Goal: Transaction & Acquisition: Purchase product/service

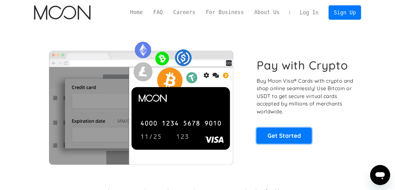
click at [291, 134] on link "Get Started" at bounding box center [284, 136] width 55 height 16
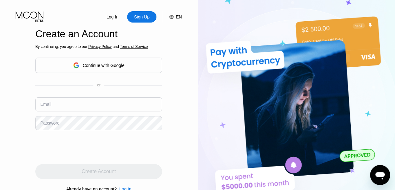
click at [381, 89] on img at bounding box center [297, 104] width 198 height 209
click at [110, 64] on div "Continue with Google" at bounding box center [104, 65] width 42 height 5
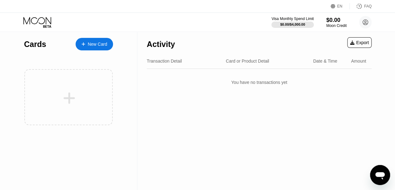
click at [332, 77] on div "You have no transactions yet" at bounding box center [259, 82] width 225 height 18
click at [93, 44] on div "New Card" at bounding box center [97, 44] width 19 height 5
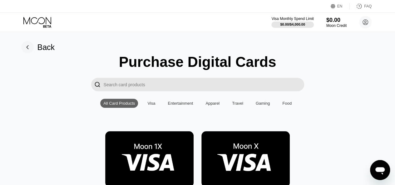
click at [153, 106] on div "Visa" at bounding box center [152, 103] width 8 height 5
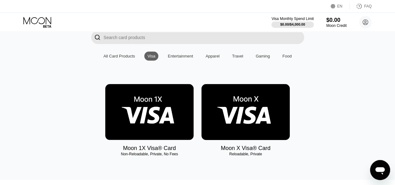
scroll to position [46, 0]
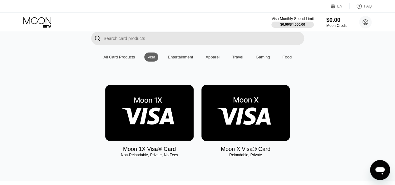
click at [156, 122] on img at bounding box center [149, 113] width 88 height 56
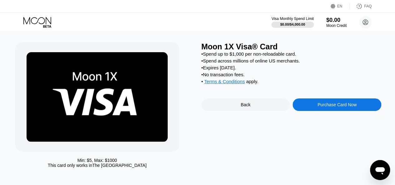
scroll to position [0, 3]
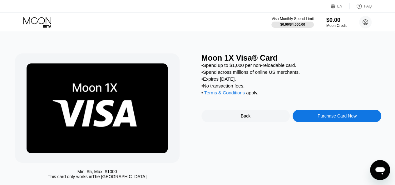
click at [343, 118] on div "Purchase Card Now" at bounding box center [337, 115] width 39 height 5
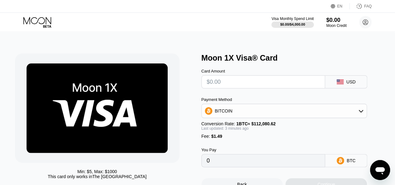
click at [363, 113] on icon at bounding box center [361, 111] width 4 height 3
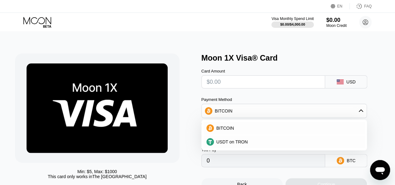
click at [314, 143] on div "USDT on TRON" at bounding box center [288, 141] width 148 height 5
type input "0.00"
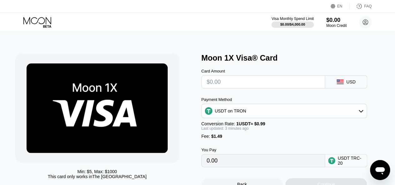
click at [237, 87] on input "text" at bounding box center [263, 82] width 113 height 13
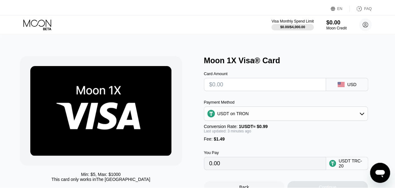
scroll to position [0, 0]
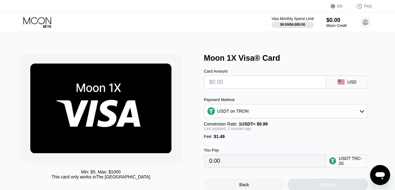
type input "$4"
type input "5.55"
type input "0.00"
type input "$3"
type input "4.54"
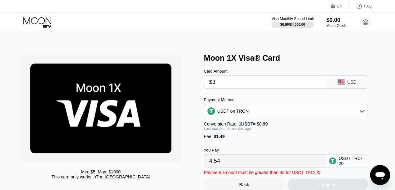
type input "$38"
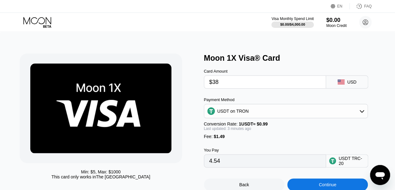
type input "39.89"
click at [374, 64] on div "Card Amount $38 USD" at bounding box center [293, 76] width 178 height 26
click at [233, 85] on input "$38" at bounding box center [265, 82] width 112 height 13
type input "$3"
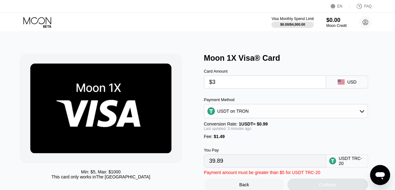
type input "4.54"
type input "$36"
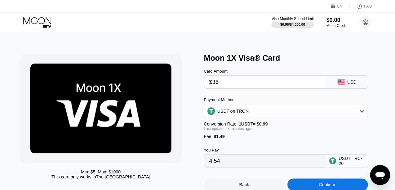
type input "37.87"
type input "$36"
click at [351, 59] on div "Moon 1X Visa® Card" at bounding box center [293, 57] width 178 height 9
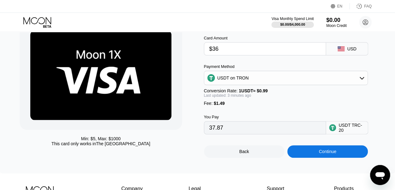
scroll to position [33, 0]
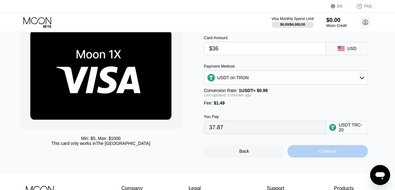
click at [329, 153] on div "Continue" at bounding box center [328, 150] width 18 height 5
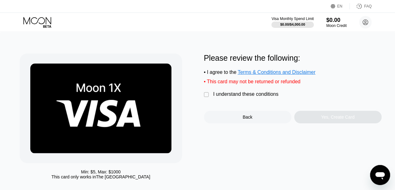
click at [205, 98] on div "" at bounding box center [207, 95] width 6 height 6
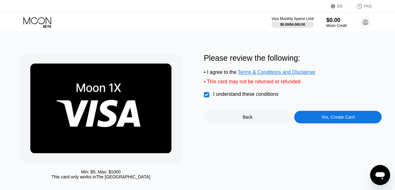
click at [341, 119] on div "Yes, Create Card" at bounding box center [337, 116] width 33 height 5
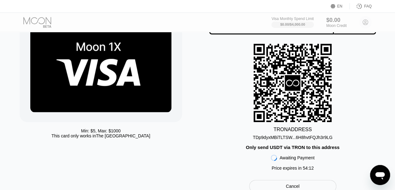
scroll to position [45, 0]
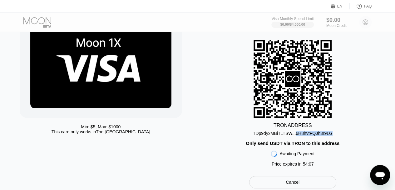
click at [344, 131] on div "TRON ADDRESS TDp9dyxMBiTLTSW...6H8hvtFQJh3r9LG Only send USDT via TRON to this …" at bounding box center [293, 105] width 178 height 130
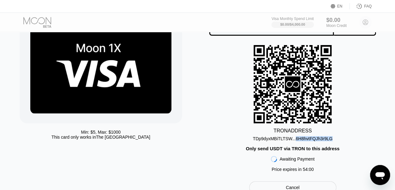
scroll to position [42, 0]
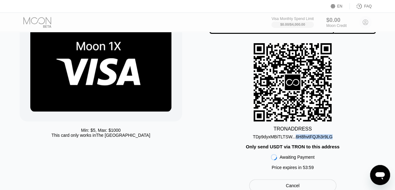
click at [256, 139] on div "TDp9dyxMBiTLTSW...6H8hvtFQJh3r9LG" at bounding box center [293, 136] width 80 height 5
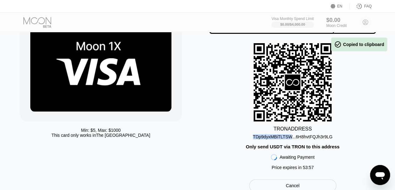
click at [364, 113] on div "TRON ADDRESS TDp9dyxMBiTLTSW...6H8hvtFQJh3r9LG Only send USDT via TRON to this …" at bounding box center [293, 108] width 178 height 130
click at [237, 139] on div "TRON ADDRESS TDp9dyxMBiTLTSW...6H8hvtFQJh3r9LG Only send USDT via TRON to this …" at bounding box center [293, 108] width 178 height 130
click at [348, 134] on div "TRON ADDRESS TDp9dyxMBiTLTSW...6H8hvtFQJh3r9LG Only send USDT via TRON to this …" at bounding box center [293, 108] width 178 height 130
click at [329, 139] on div "TDp9dyxMBiTLTSW...6H8hvtFQJh3r9LG" at bounding box center [293, 136] width 80 height 5
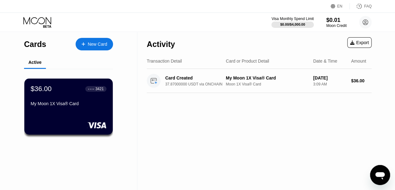
click at [195, 79] on div "Card Created" at bounding box center [196, 77] width 62 height 5
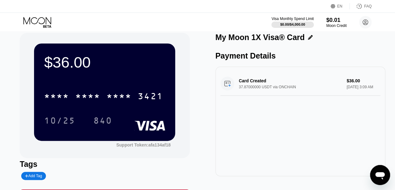
scroll to position [6, 0]
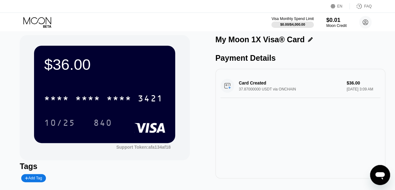
click at [276, 95] on div "Card Created 37.87000000 USDT via ONCHAIN $36.00 Aug 20, 2025 3:09 AM" at bounding box center [301, 86] width 160 height 24
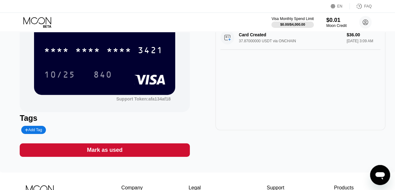
scroll to position [54, 0]
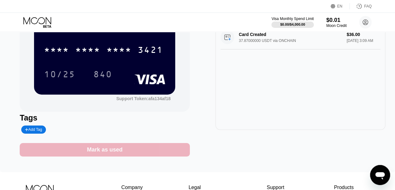
click at [158, 154] on div "Mark as used" at bounding box center [105, 149] width 170 height 13
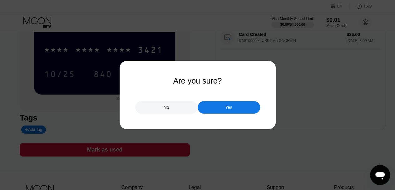
click at [239, 108] on div "Yes" at bounding box center [229, 107] width 63 height 13
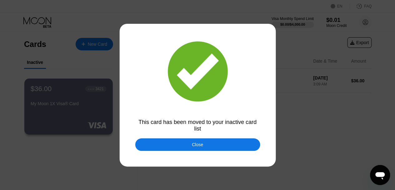
click at [245, 144] on div "Close" at bounding box center [197, 144] width 125 height 13
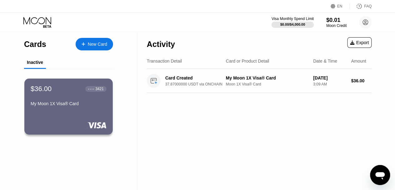
click at [328, 84] on div "3:09 AM" at bounding box center [330, 84] width 33 height 4
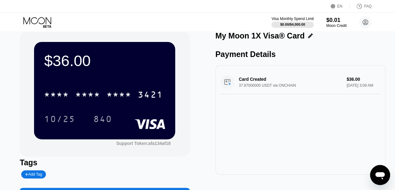
scroll to position [10, 0]
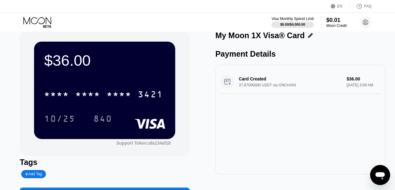
click at [269, 91] on div "Card Created 37.87000000 USDT via ONCHAIN $36.00 Aug 20, 2025 3:09 AM" at bounding box center [301, 82] width 160 height 24
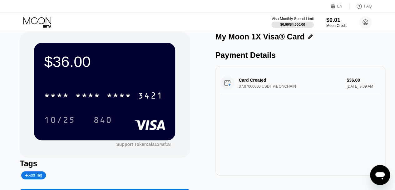
scroll to position [6, 0]
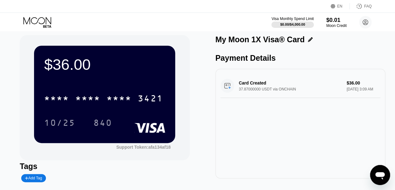
click at [69, 119] on div "10/25" at bounding box center [59, 123] width 31 height 10
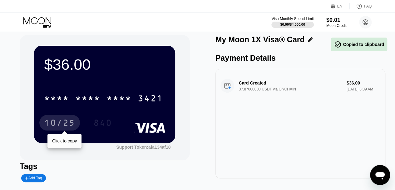
click at [103, 127] on div "840" at bounding box center [102, 123] width 19 height 10
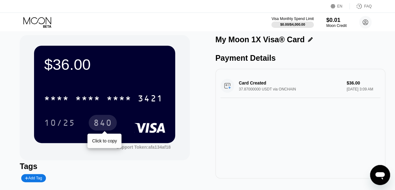
click at [62, 99] on div "* * * *" at bounding box center [56, 99] width 25 height 10
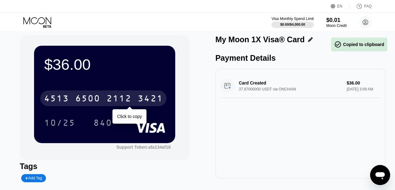
click at [55, 98] on div "4513" at bounding box center [56, 99] width 25 height 10
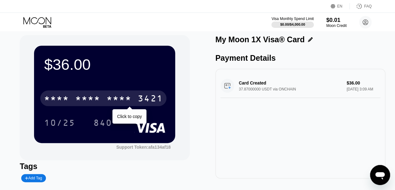
click at [128, 116] on div "10/25 840" at bounding box center [104, 123] width 121 height 16
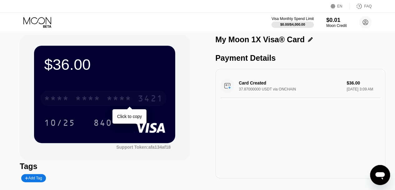
click at [118, 100] on div "* * * *" at bounding box center [119, 99] width 25 height 10
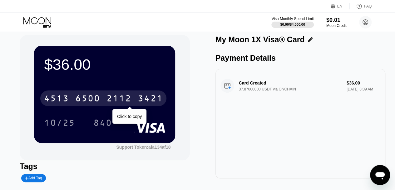
click at [61, 123] on div "10/25" at bounding box center [59, 123] width 31 height 10
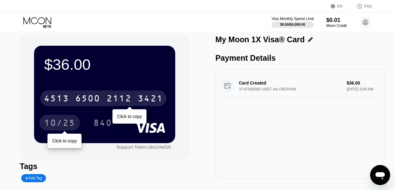
click at [114, 130] on div "840" at bounding box center [107, 123] width 28 height 16
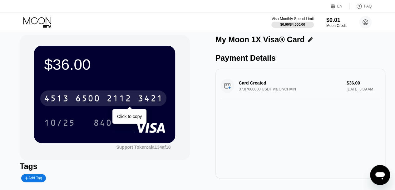
click at [100, 125] on div "840" at bounding box center [102, 123] width 19 height 10
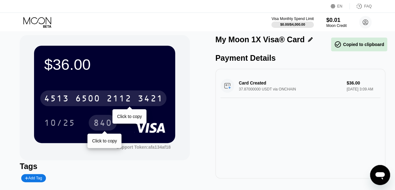
click at [131, 99] on div "2112" at bounding box center [119, 99] width 25 height 10
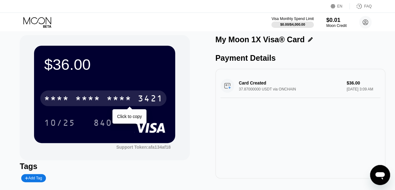
click at [199, 113] on div "$36.00 * * * * * * * * * * * * 3421 Click to copy 10/25 840 Support Token: afa1…" at bounding box center [198, 120] width 356 height 170
click at [132, 122] on div "10/25 840" at bounding box center [104, 123] width 121 height 16
click at [106, 160] on div "$36.00 * * * * * * * * * * * * 3421 Click to copy 10/25 840 Support Token: afa1…" at bounding box center [105, 120] width 170 height 170
click at [104, 124] on div "840" at bounding box center [102, 123] width 19 height 10
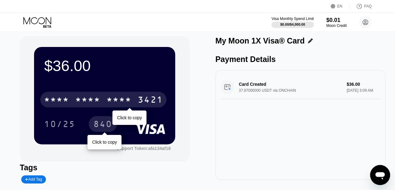
scroll to position [0, 0]
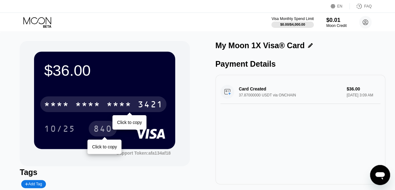
click at [380, 82] on div "Card Created 37.87000000 USDT via ONCHAIN $36.00 Aug 20, 2025 3:09 AM" at bounding box center [301, 129] width 170 height 109
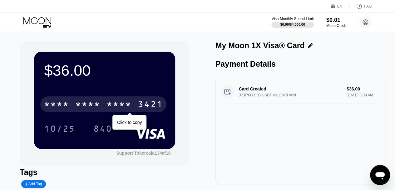
click at [368, 97] on div "Card Created 37.87000000 USDT via ONCHAIN $36.00 Aug 20, 2025 3:09 AM" at bounding box center [301, 92] width 160 height 24
click at [365, 22] on icon at bounding box center [365, 22] width 3 height 3
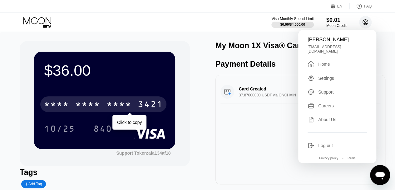
click at [324, 62] on div "Home" at bounding box center [325, 64] width 12 height 5
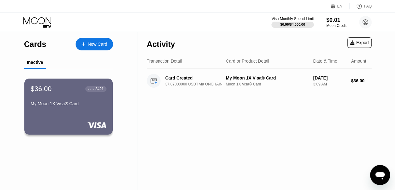
click at [88, 42] on div "New Card" at bounding box center [97, 44] width 19 height 5
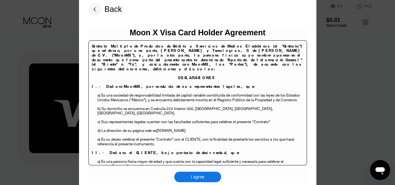
click at [206, 180] on div "I agree" at bounding box center [197, 177] width 47 height 11
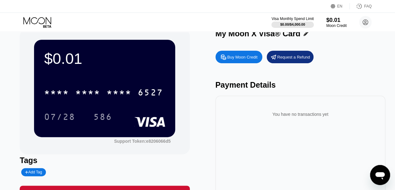
scroll to position [12, 0]
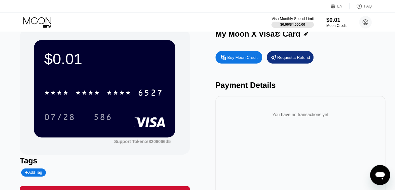
click at [379, 177] on icon "Ouvrir la fenêtre de messagerie" at bounding box center [380, 174] width 11 height 11
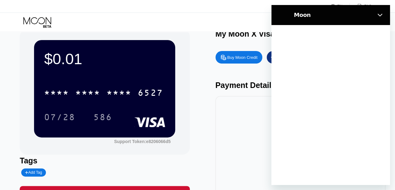
scroll to position [0, 0]
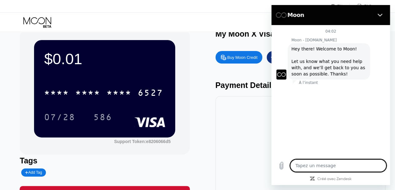
type textarea "x"
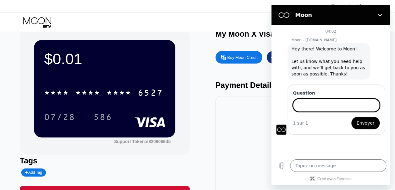
click at [345, 106] on input "Question" at bounding box center [336, 104] width 87 height 13
type input "transfer money in first card to another card"
click at [369, 123] on span "Envoyer" at bounding box center [366, 123] width 18 height 8
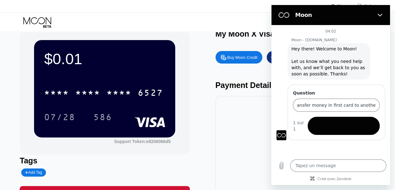
scroll to position [0, 0]
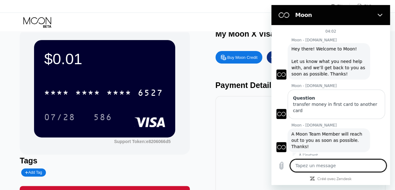
click at [264, 151] on div "You have no transactions yet" at bounding box center [301, 150] width 170 height 109
click at [374, 19] on div at bounding box center [380, 15] width 13 height 13
click at [381, 15] on icon "Fermer" at bounding box center [380, 15] width 5 height 5
type textarea "x"
